Goal: Task Accomplishment & Management: Complete application form

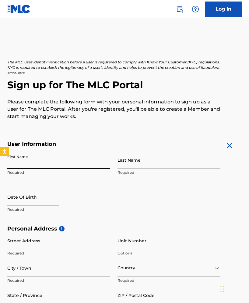
click at [106, 168] on input "First Name" at bounding box center [58, 160] width 103 height 17
click at [106, 166] on input "First Name" at bounding box center [58, 160] width 103 height 17
click at [104, 162] on input "First Name" at bounding box center [58, 160] width 103 height 17
click at [109, 164] on input "First Name" at bounding box center [58, 160] width 103 height 17
type input "[PERSON_NAME]"
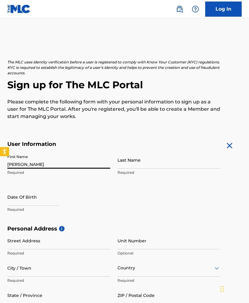
type input "[PERSON_NAME]"
type input "[DATE]"
type input "[STREET_ADDRESS]"
type input "Unit 701"
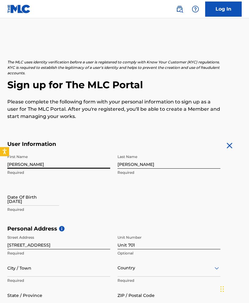
type input "[GEOGRAPHIC_DATA]"
type input "[US_STATE]"
type input "33701"
type input "[GEOGRAPHIC_DATA]"
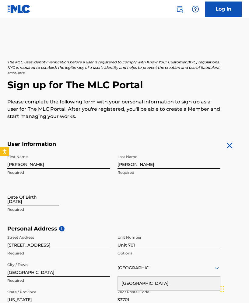
scroll to position [50, 0]
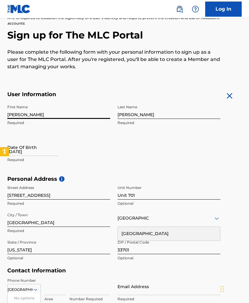
type input "[EMAIL_ADDRESS][DOMAIN_NAME]"
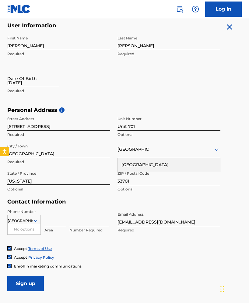
scroll to position [119, 0]
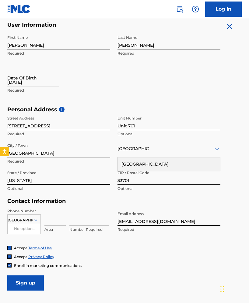
click at [60, 215] on input at bounding box center [54, 217] width 21 height 17
click at [102, 222] on input at bounding box center [88, 217] width 39 height 17
type input "9044870915"
click at [61, 221] on input at bounding box center [54, 217] width 21 height 17
type input "904"
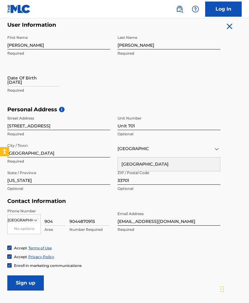
click at [79, 221] on input "9044870915" at bounding box center [88, 217] width 39 height 17
type input "4870915"
click at [59, 224] on input "904" at bounding box center [54, 217] width 21 height 17
click at [94, 234] on div "4870915 Number Required" at bounding box center [88, 222] width 39 height 27
click at [13, 265] on div "Enroll in marketing communications" at bounding box center [44, 265] width 74 height 5
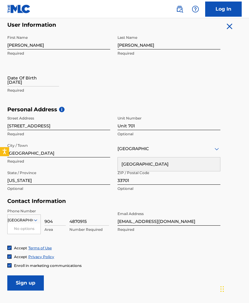
click at [10, 264] on img at bounding box center [10, 266] width 4 height 4
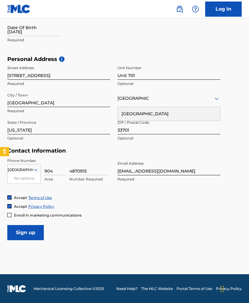
scroll to position [170, 0]
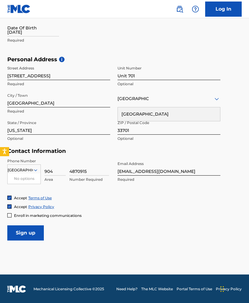
click at [36, 233] on input "Sign up" at bounding box center [25, 233] width 36 height 15
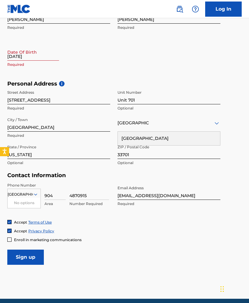
scroll to position [140, 0]
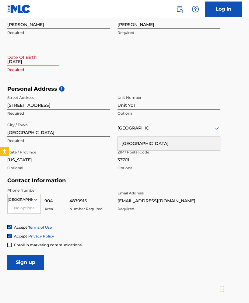
select select "7"
select select "2025"
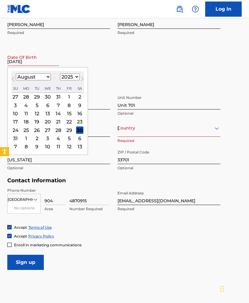
click at [65, 113] on div "15" at bounding box center [68, 113] width 7 height 7
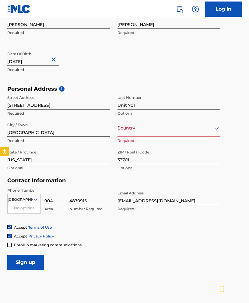
select select "7"
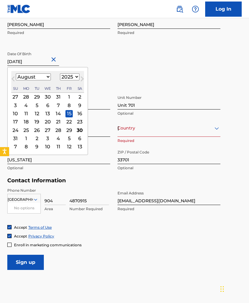
click at [36, 62] on input "[DATE]" at bounding box center [33, 57] width 52 height 17
select select "1994"
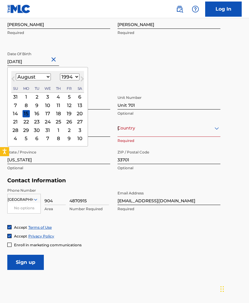
click at [25, 113] on div "15" at bounding box center [25, 113] width 7 height 7
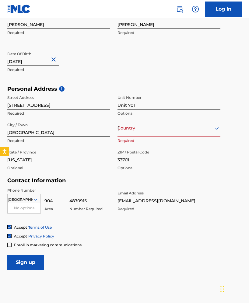
click at [27, 263] on input "Sign up" at bounding box center [25, 262] width 36 height 15
click at [153, 135] on div "Country [GEOGRAPHIC_DATA]" at bounding box center [168, 128] width 103 height 17
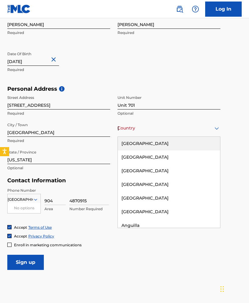
click at [144, 143] on div "[GEOGRAPHIC_DATA]" at bounding box center [169, 144] width 102 height 14
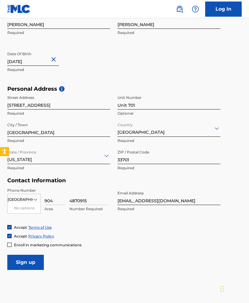
click at [33, 257] on input "Sign up" at bounding box center [25, 262] width 36 height 15
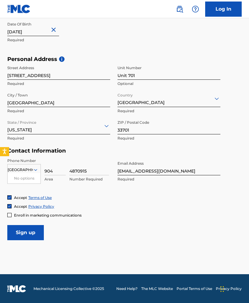
scroll to position [170, 0]
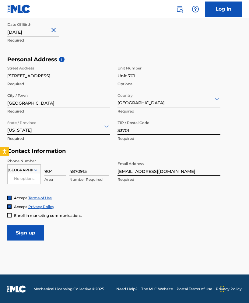
click at [31, 234] on input "Sign up" at bounding box center [25, 233] width 36 height 15
click at [20, 166] on div "Country [GEOGRAPHIC_DATA]" at bounding box center [23, 171] width 33 height 12
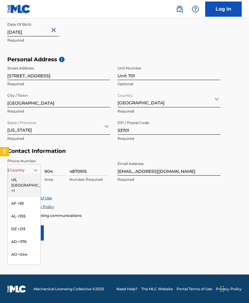
click at [23, 180] on div "US, [GEOGRAPHIC_DATA] +1" at bounding box center [24, 186] width 33 height 24
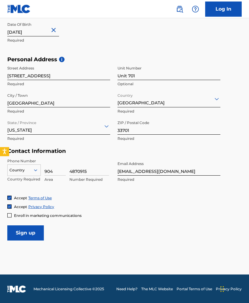
click at [30, 170] on div at bounding box center [24, 170] width 33 height 7
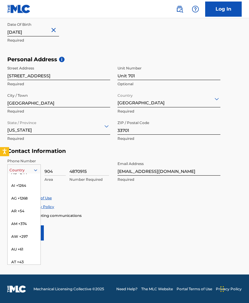
scroll to position [0, 0]
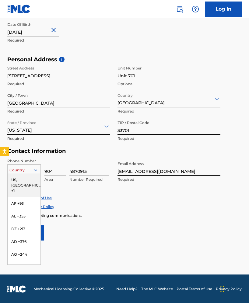
click at [24, 180] on div "US, [GEOGRAPHIC_DATA] +1" at bounding box center [24, 186] width 33 height 24
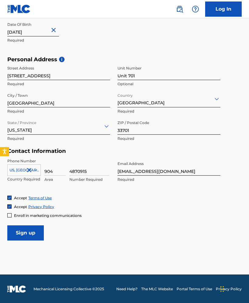
click at [107, 207] on div "Accept Privacy Policy" at bounding box center [124, 206] width 234 height 5
click at [26, 230] on input "Sign up" at bounding box center [25, 233] width 36 height 15
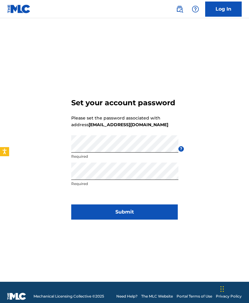
click at [192, 179] on div "Set your account password Please set the password associated with address ville…" at bounding box center [124, 157] width 249 height 249
click at [141, 212] on button "Submit" at bounding box center [124, 212] width 106 height 15
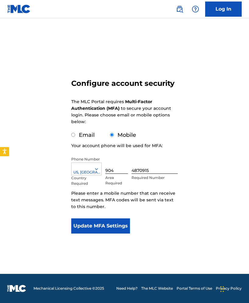
click at [97, 226] on button "Update MFA Settings" at bounding box center [100, 226] width 59 height 15
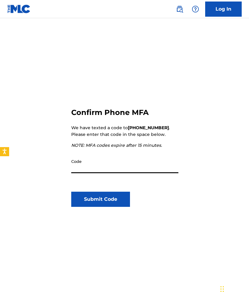
click at [100, 167] on input "Code" at bounding box center [124, 164] width 107 height 17
type input "327782"
click at [104, 196] on button "Submit Code" at bounding box center [100, 199] width 59 height 15
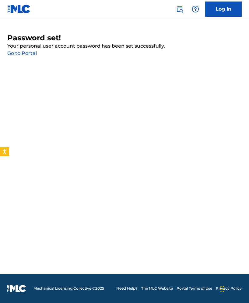
click at [28, 52] on link "Go to Portal" at bounding box center [21, 53] width 29 height 6
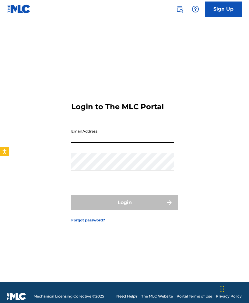
type input "[EMAIL_ADDRESS][DOMAIN_NAME]"
click at [124, 203] on button "Login" at bounding box center [124, 202] width 106 height 15
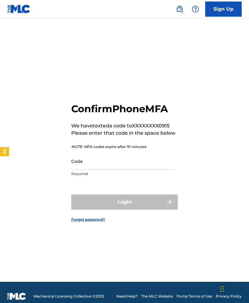
click at [91, 166] on input "Code" at bounding box center [122, 161] width 103 height 17
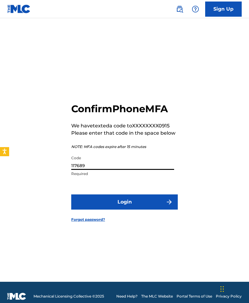
type input "117689"
click at [120, 211] on form "Confirm Phone MFA We have texted a code to XXXXXXXX0915 Please enter that code …" at bounding box center [124, 157] width 106 height 249
click at [123, 202] on button "Login" at bounding box center [124, 202] width 106 height 15
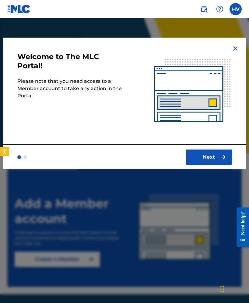
click at [206, 158] on button "Next" at bounding box center [209, 157] width 46 height 15
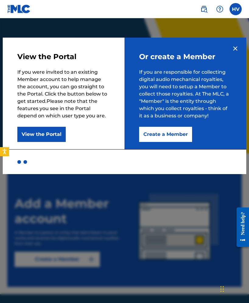
click at [171, 131] on button "Create a Member" at bounding box center [165, 134] width 53 height 15
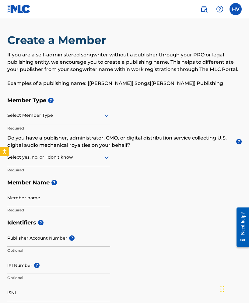
click at [84, 115] on div at bounding box center [58, 116] width 103 height 8
click at [141, 115] on div "Member Type ? Select Member Type Required Do you have a publisher, administrato…" at bounding box center [124, 155] width 234 height 122
